Goal: Information Seeking & Learning: Learn about a topic

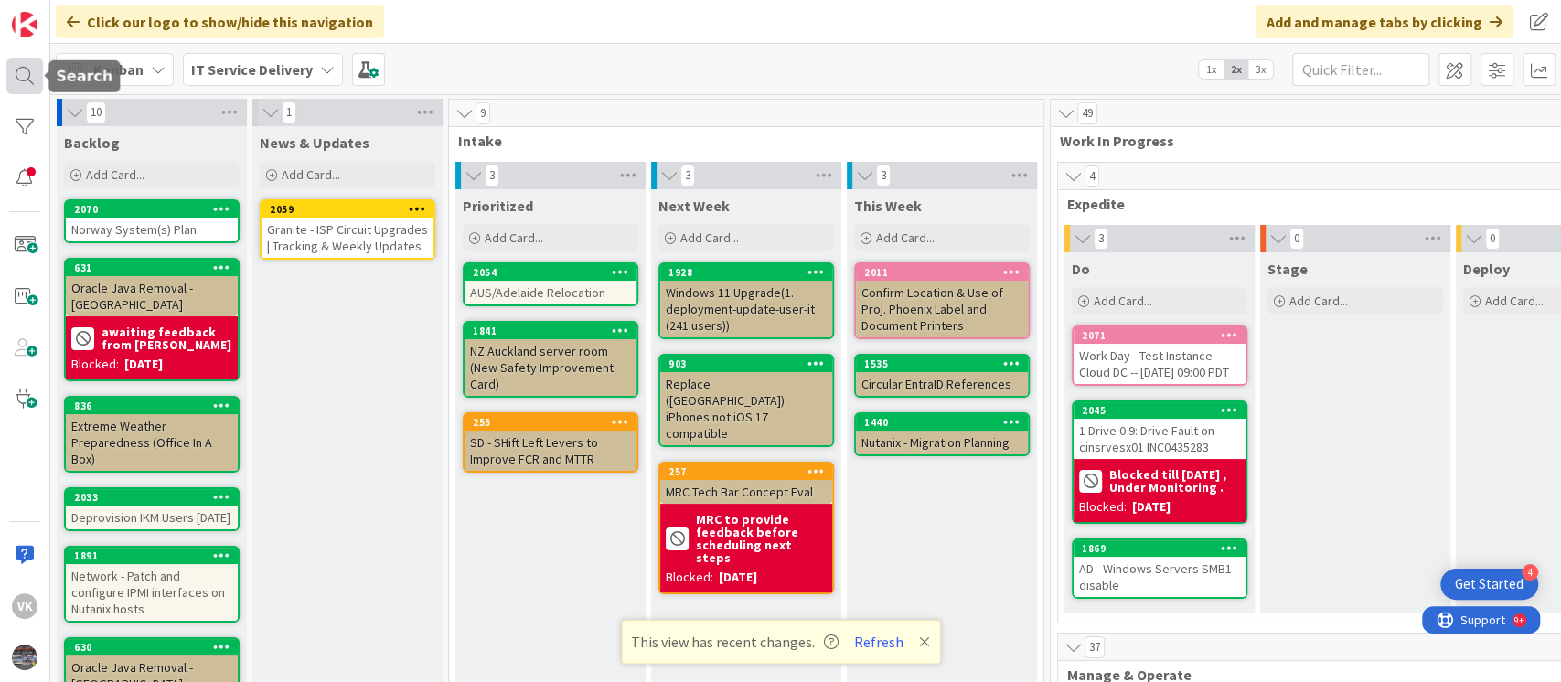
click at [15, 67] on div at bounding box center [24, 76] width 37 height 37
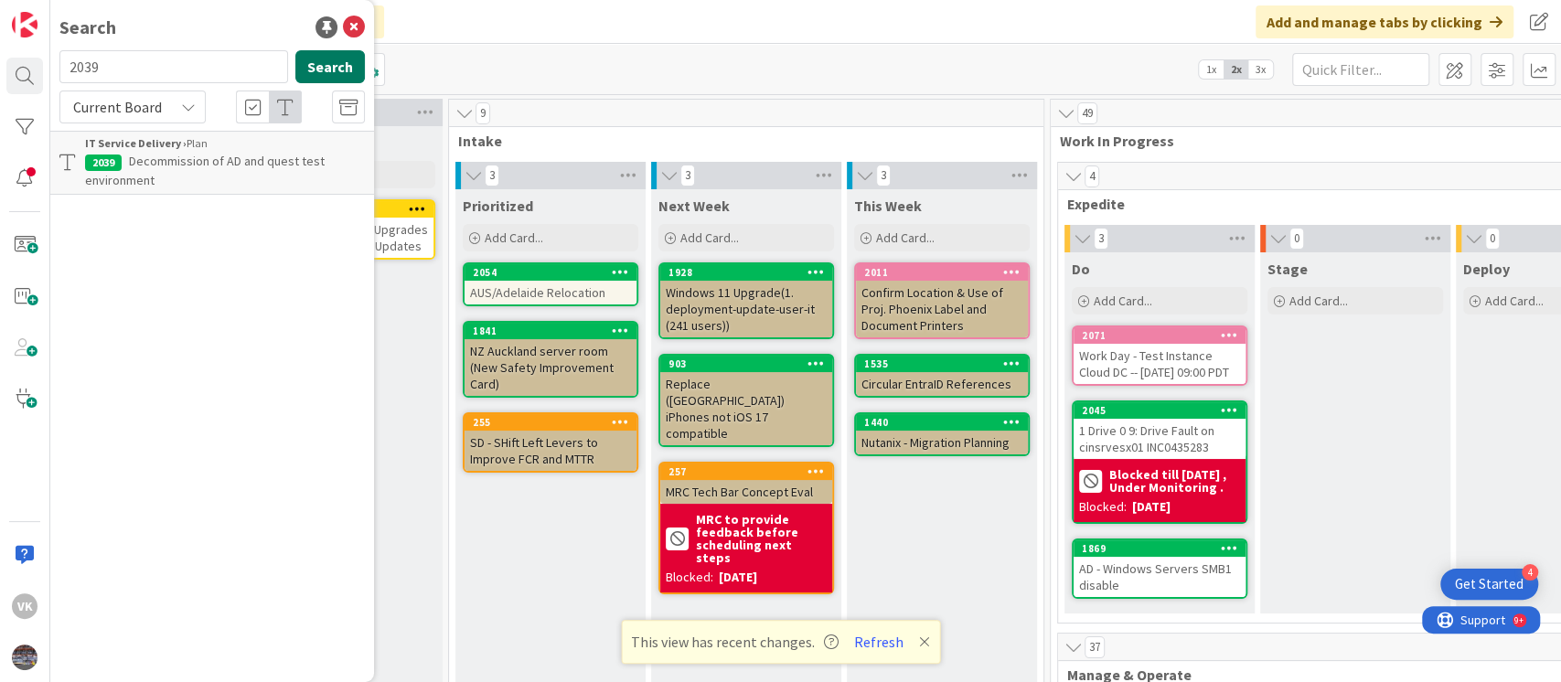
click at [315, 68] on button "Search" at bounding box center [329, 66] width 69 height 33
click at [219, 162] on span "Decommission of AD and quest test environment" at bounding box center [205, 171] width 240 height 36
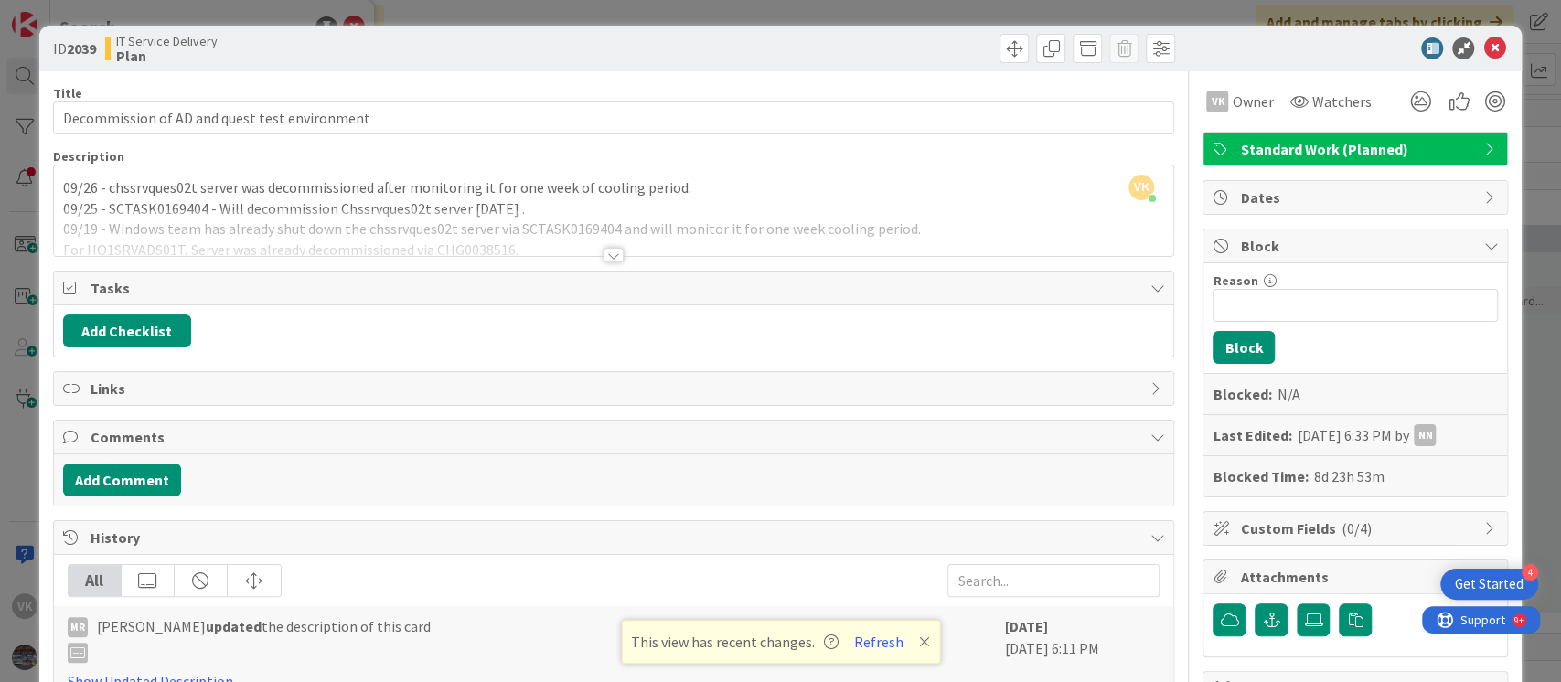
click at [747, 182] on div "[PERSON_NAME] [PERSON_NAME] joined 14 m ago 09/26 - chssrvques02t server was de…" at bounding box center [614, 211] width 1120 height 91
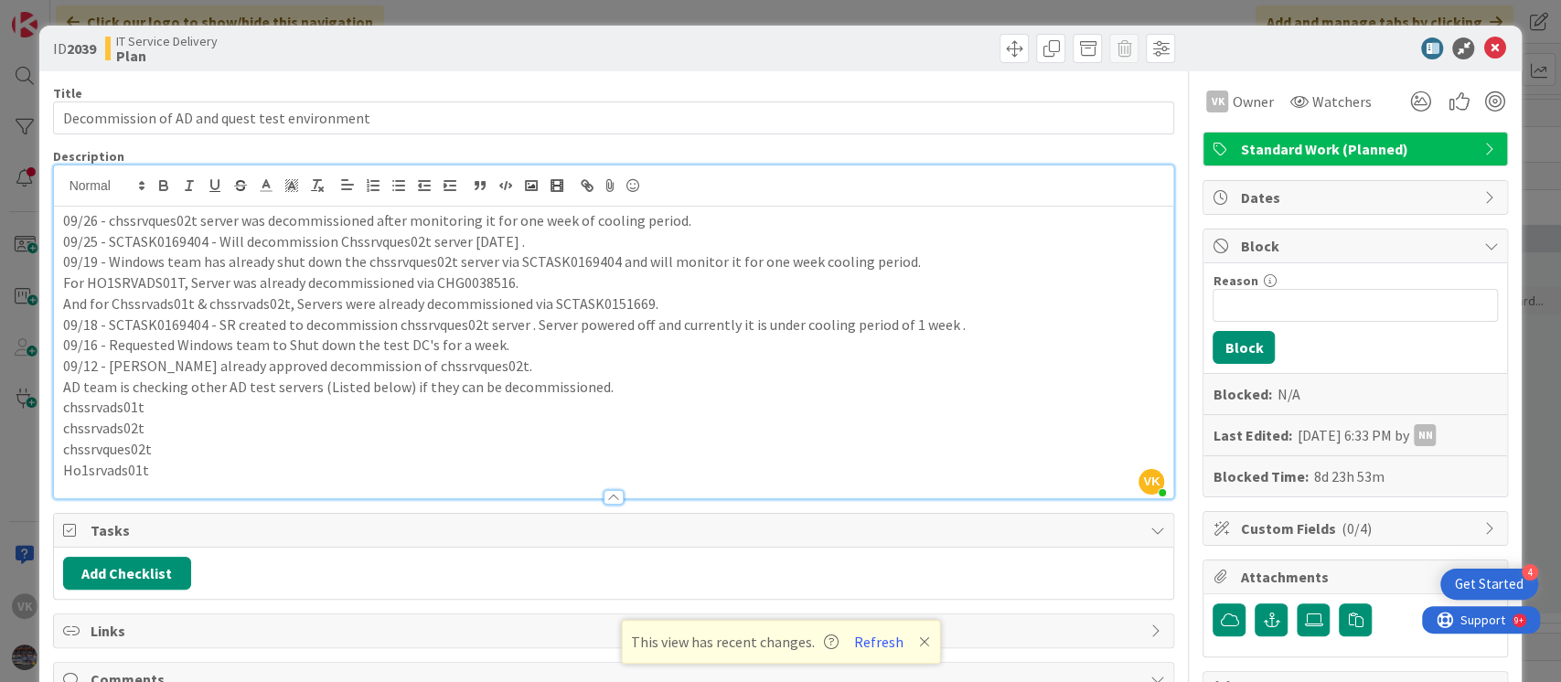
click at [63, 221] on p "09/26 - chssrvques02t server was decommissioned after monitoring it for one wee…" at bounding box center [614, 220] width 1102 height 21
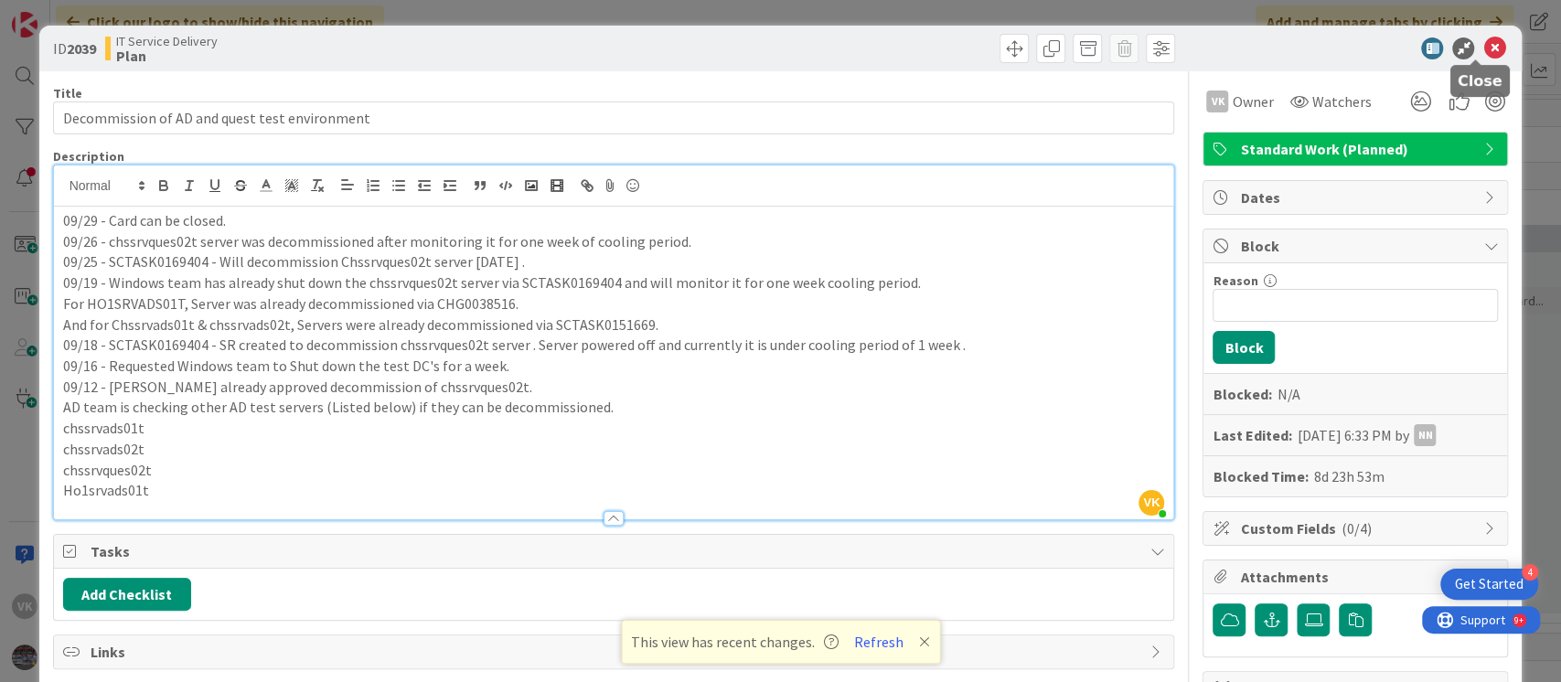
click at [1483, 48] on icon at bounding box center [1494, 48] width 22 height 22
